Goal: Task Accomplishment & Management: Manage account settings

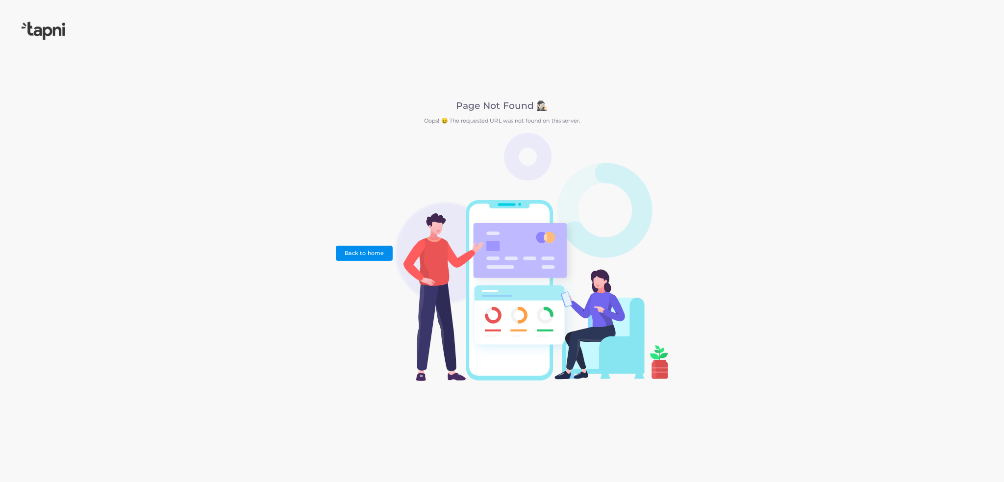
click at [359, 253] on link "Back to home" at bounding box center [364, 253] width 56 height 15
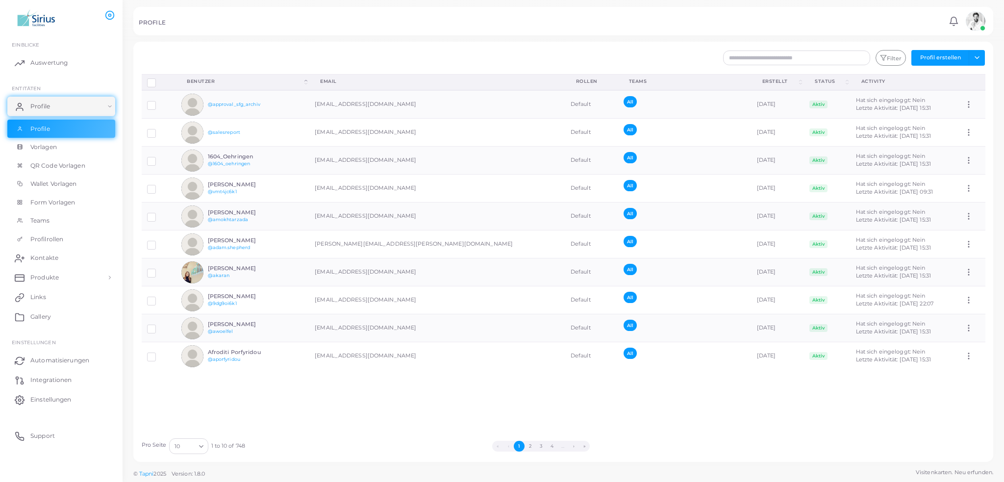
click at [973, 21] on img at bounding box center [976, 21] width 20 height 20
click at [951, 84] on span "Ausloggen" at bounding box center [940, 82] width 30 height 8
drag, startPoint x: 59, startPoint y: 98, endPoint x: 256, endPoint y: 13, distance: 215.1
click at [59, 98] on link "Profile" at bounding box center [61, 107] width 108 height 20
